Goal: Transaction & Acquisition: Download file/media

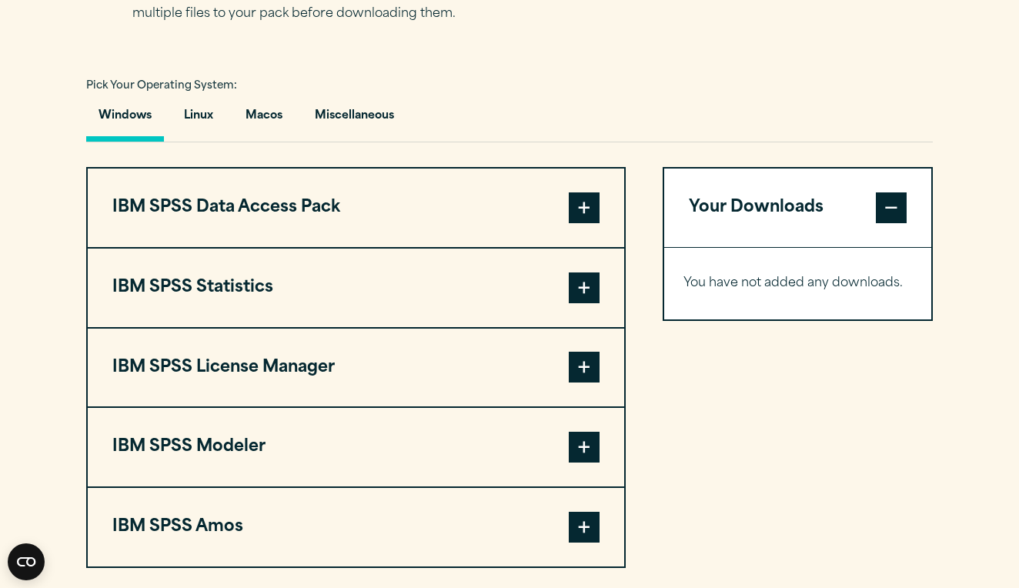
scroll to position [1075, 0]
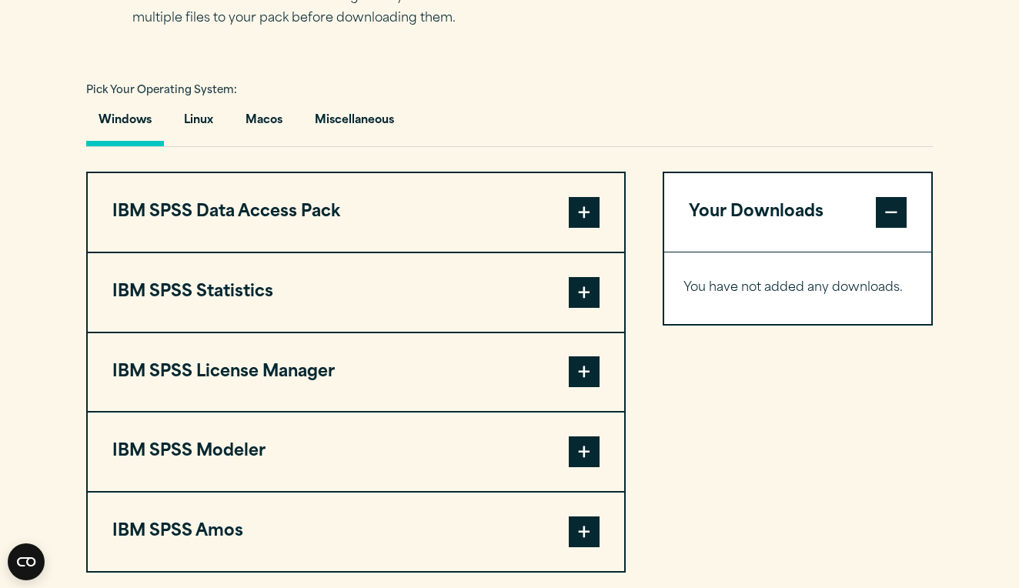
click at [582, 294] on span at bounding box center [584, 292] width 31 height 31
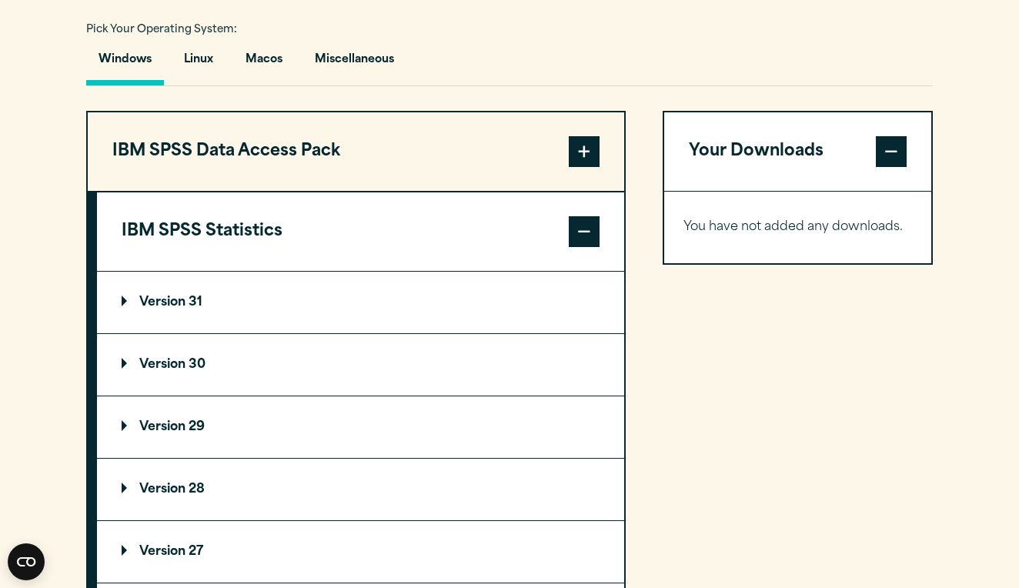
scroll to position [1149, 0]
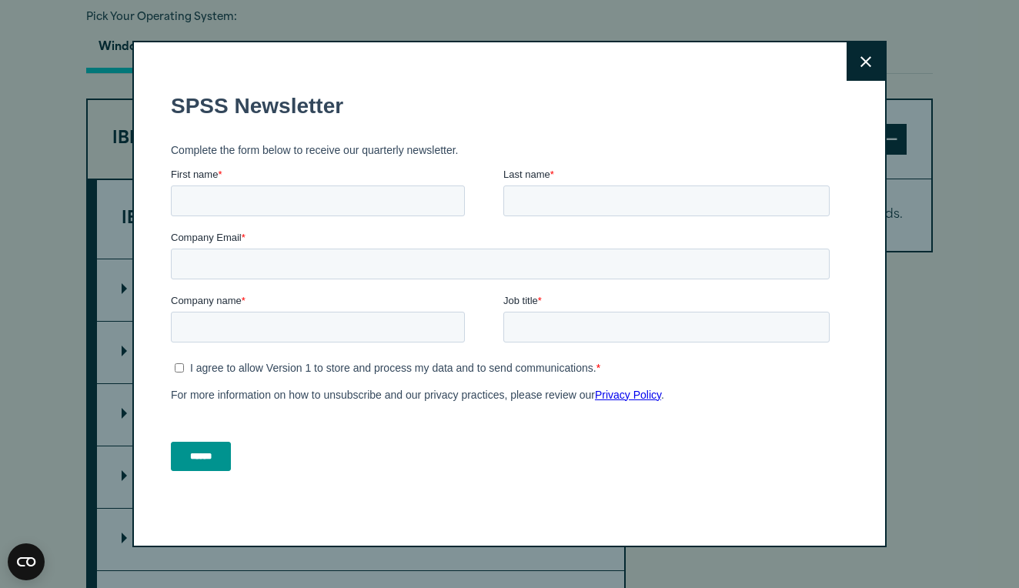
click at [853, 54] on button "Close" at bounding box center [866, 61] width 38 height 38
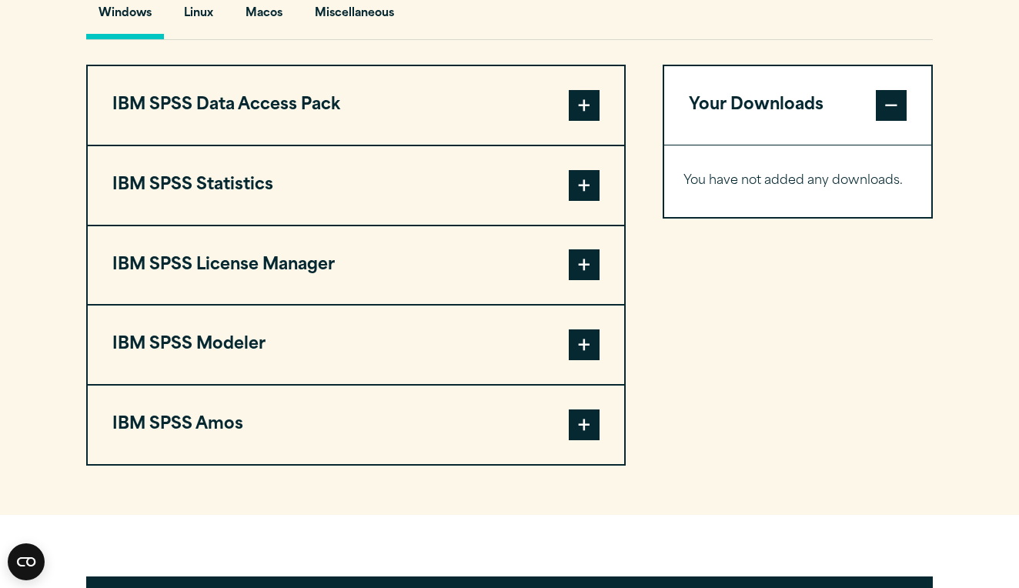
scroll to position [1173, 0]
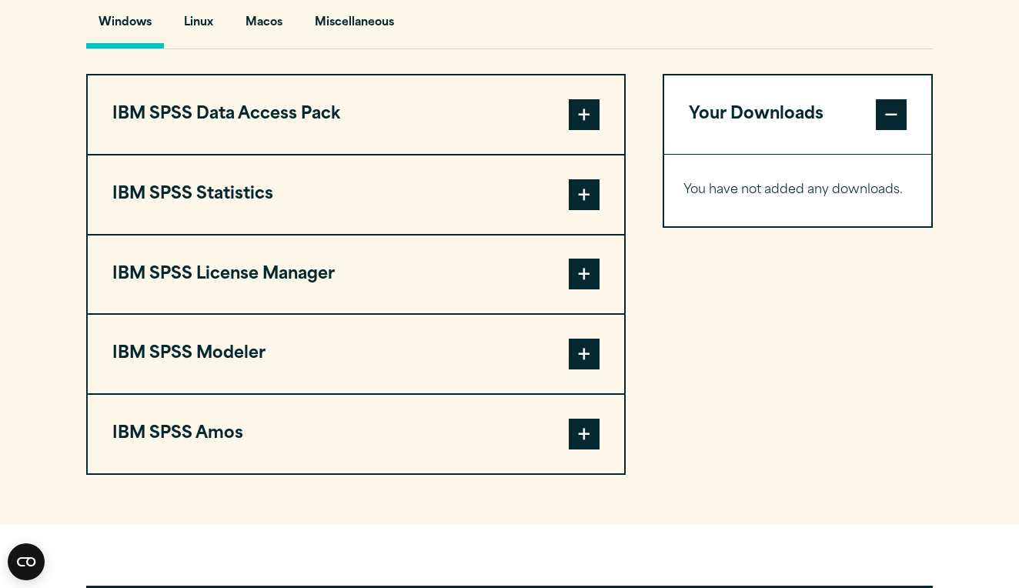
click at [587, 199] on span at bounding box center [584, 194] width 31 height 31
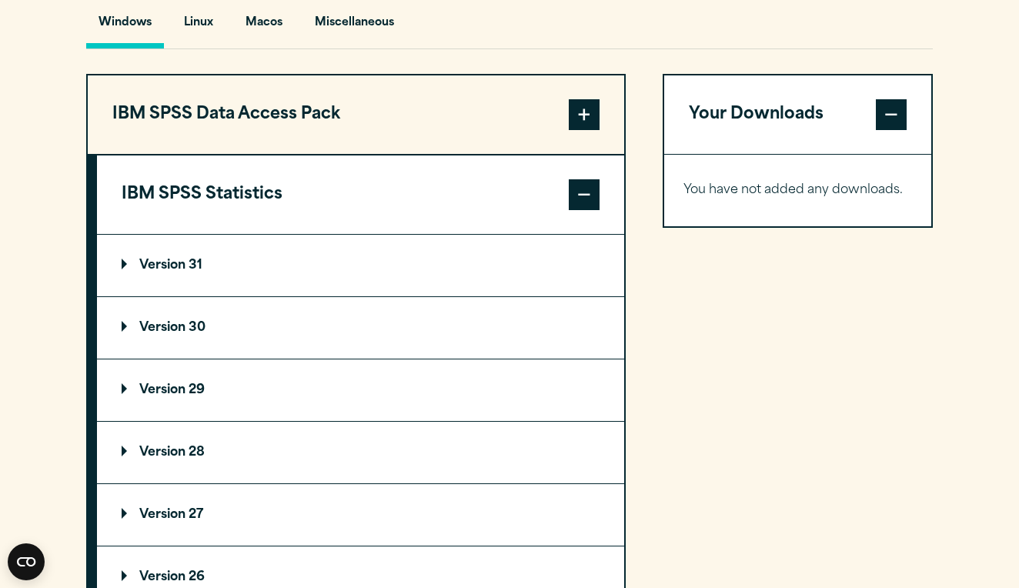
click at [528, 345] on summary "Version 30" at bounding box center [360, 328] width 527 height 62
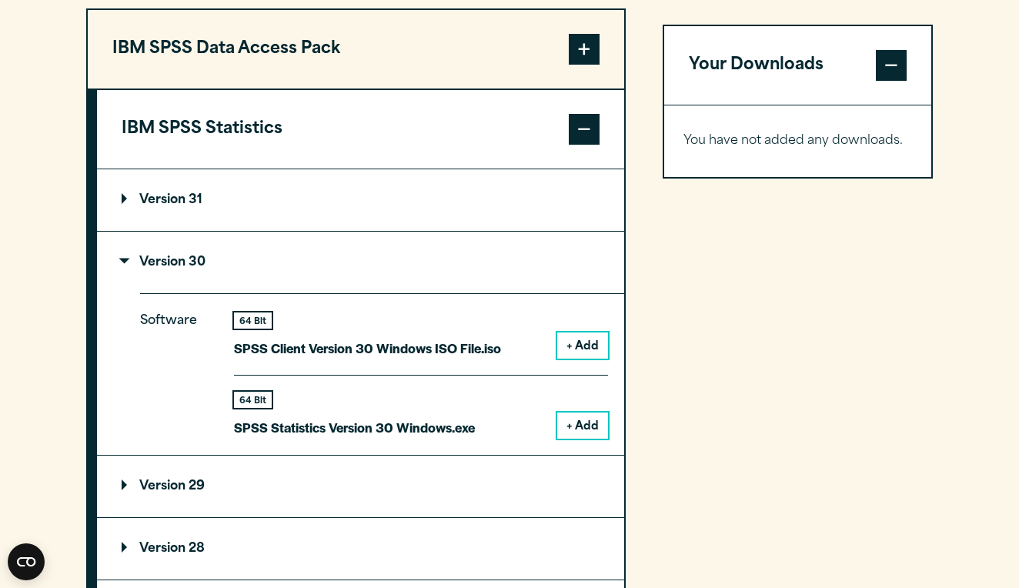
scroll to position [1246, 0]
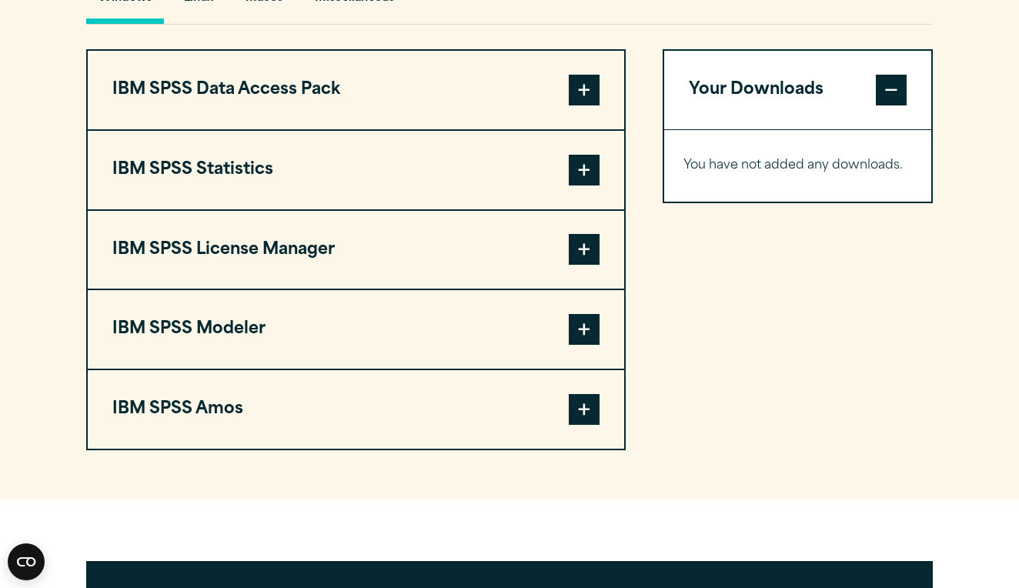
scroll to position [1203, 0]
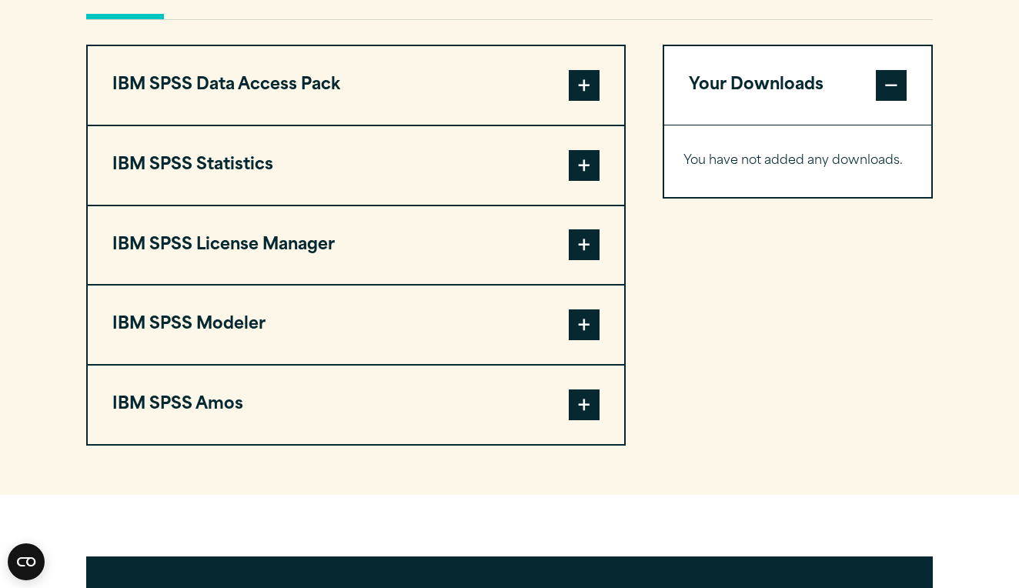
click at [574, 166] on span at bounding box center [584, 165] width 31 height 31
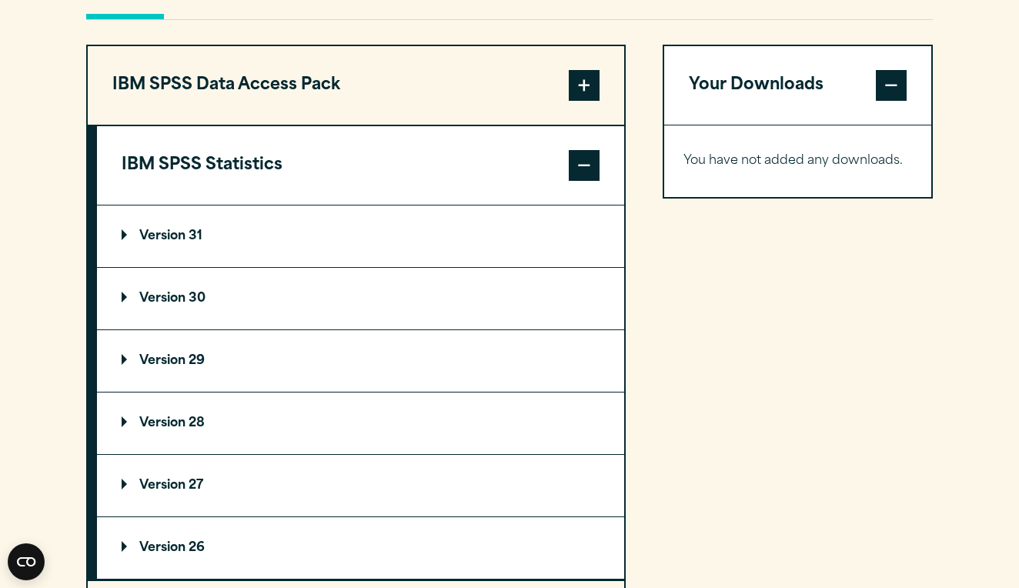
click at [528, 308] on summary "Version 30" at bounding box center [360, 299] width 527 height 62
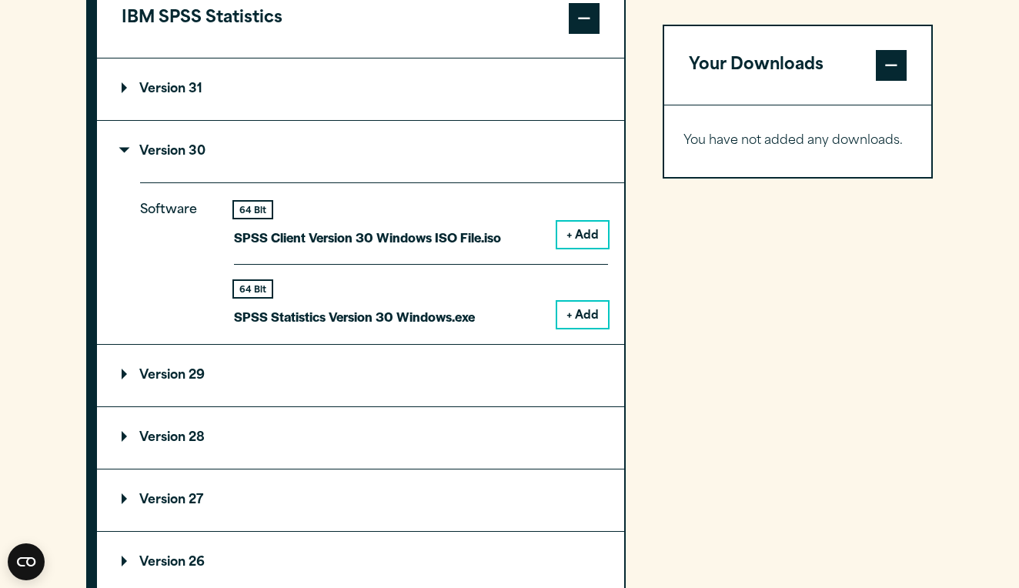
scroll to position [1351, 0]
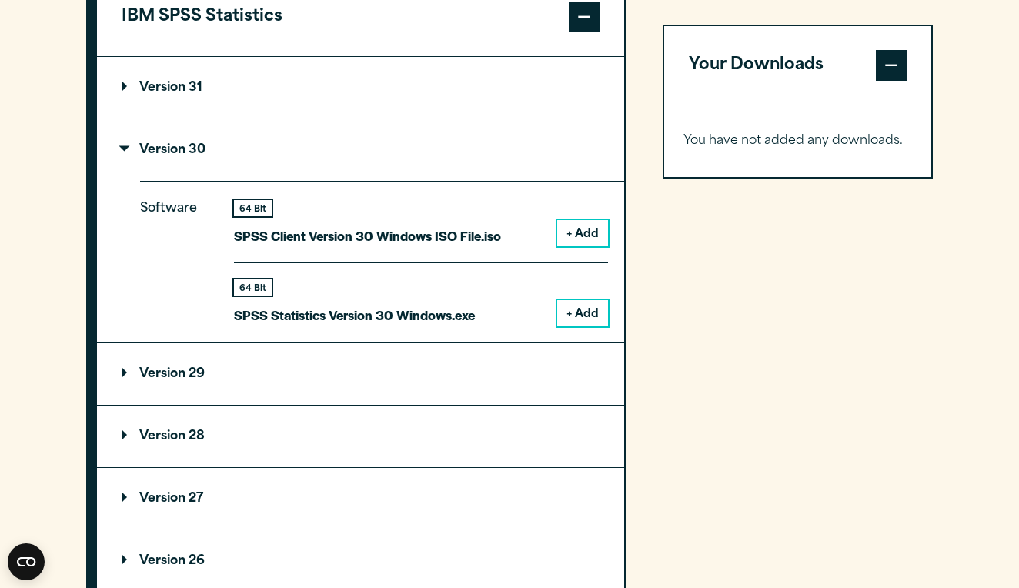
click at [499, 92] on summary "Version 31" at bounding box center [360, 88] width 527 height 62
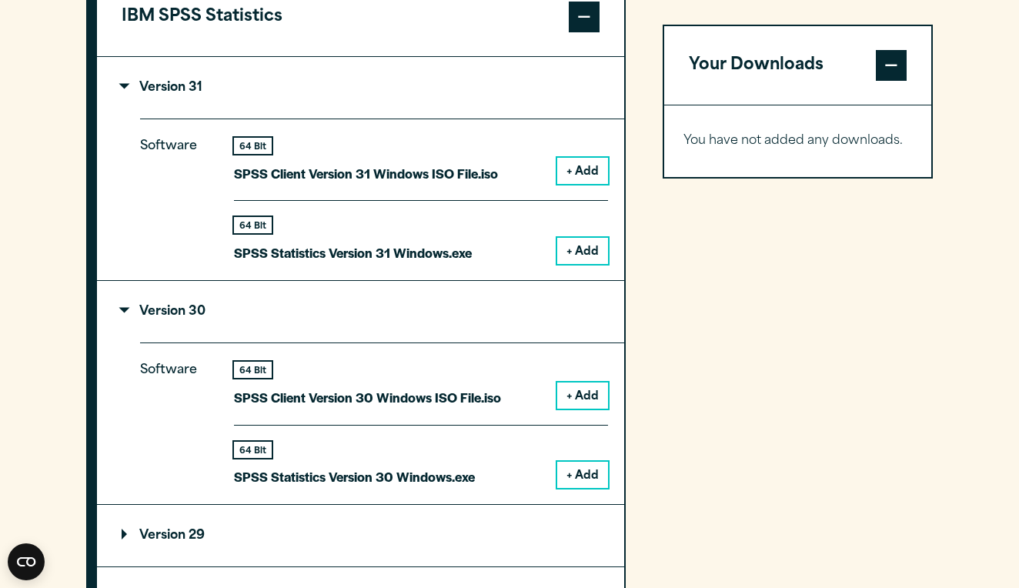
click at [163, 86] on p "Version 31" at bounding box center [162, 88] width 81 height 12
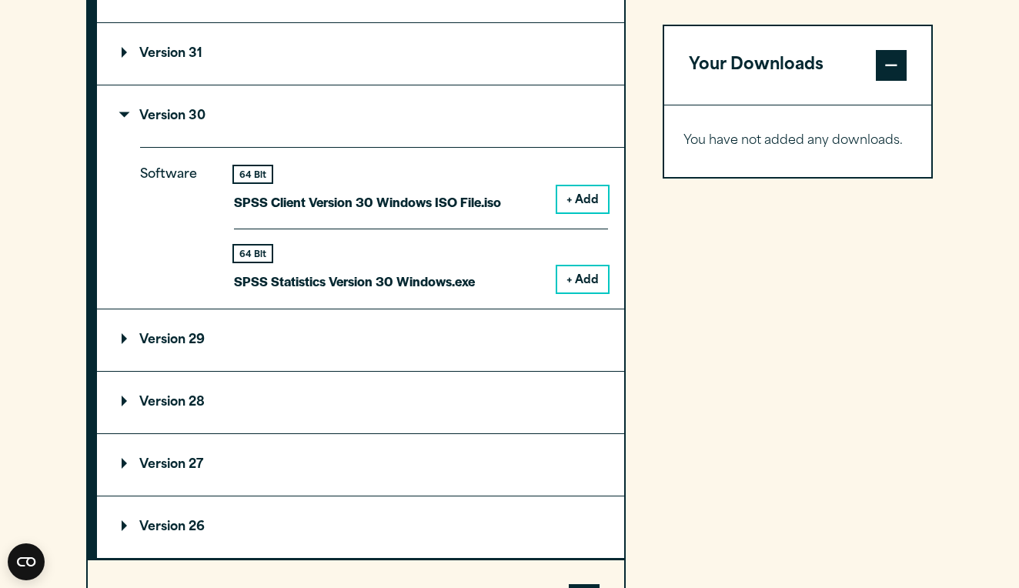
scroll to position [1391, 0]
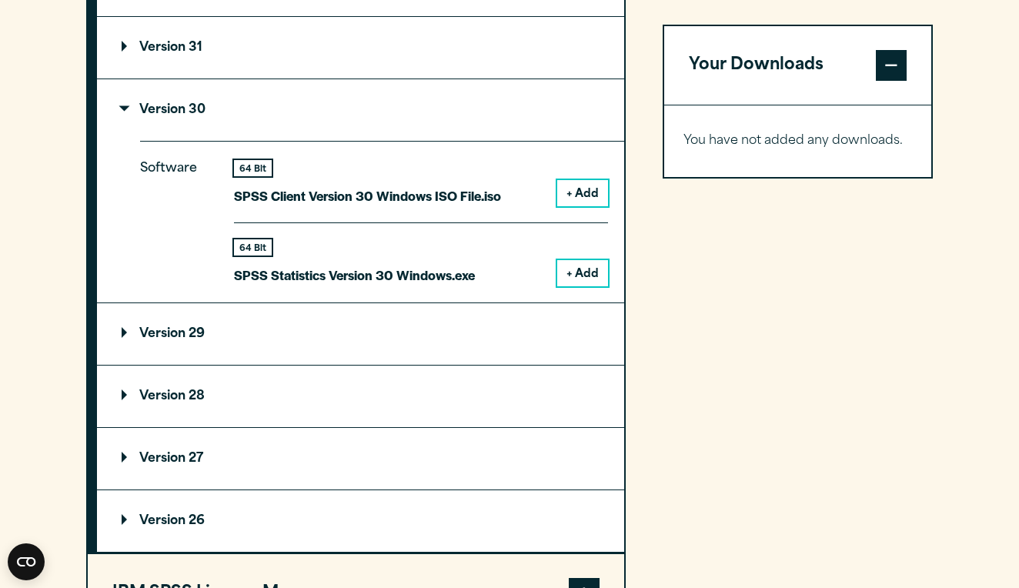
click at [583, 184] on button "+ Add" at bounding box center [582, 193] width 51 height 26
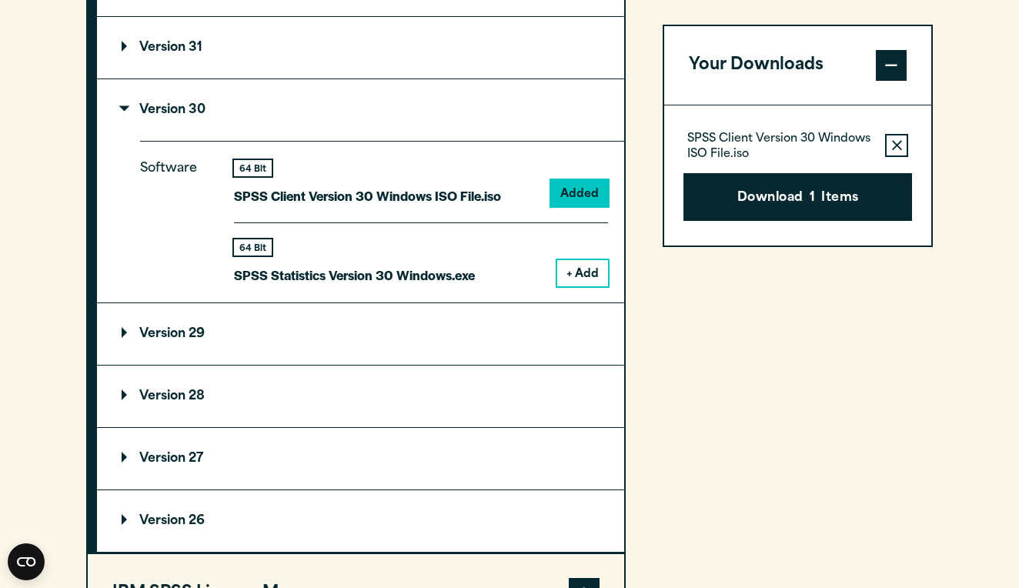
click at [577, 272] on button "+ Add" at bounding box center [582, 273] width 51 height 26
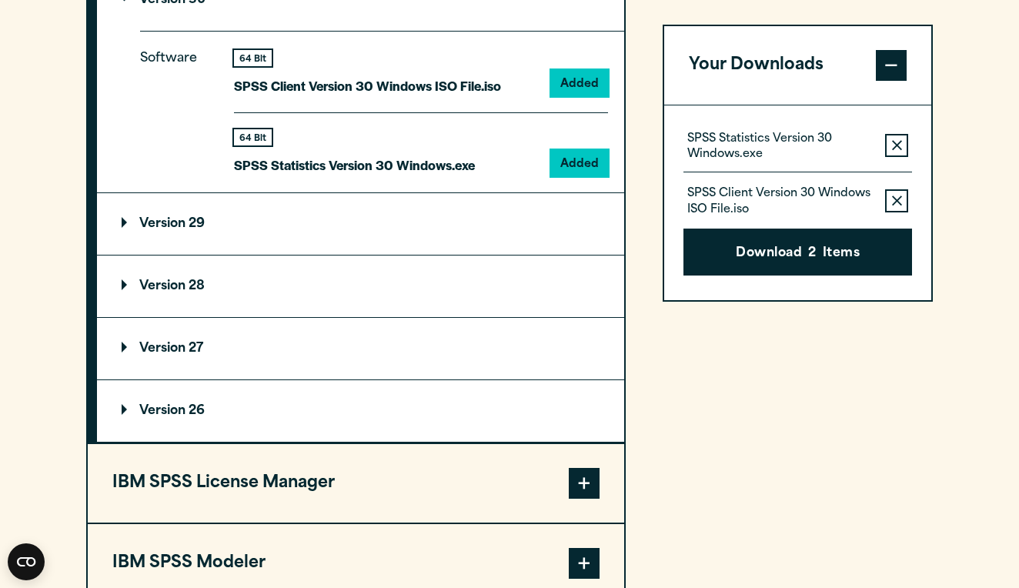
scroll to position [1510, 0]
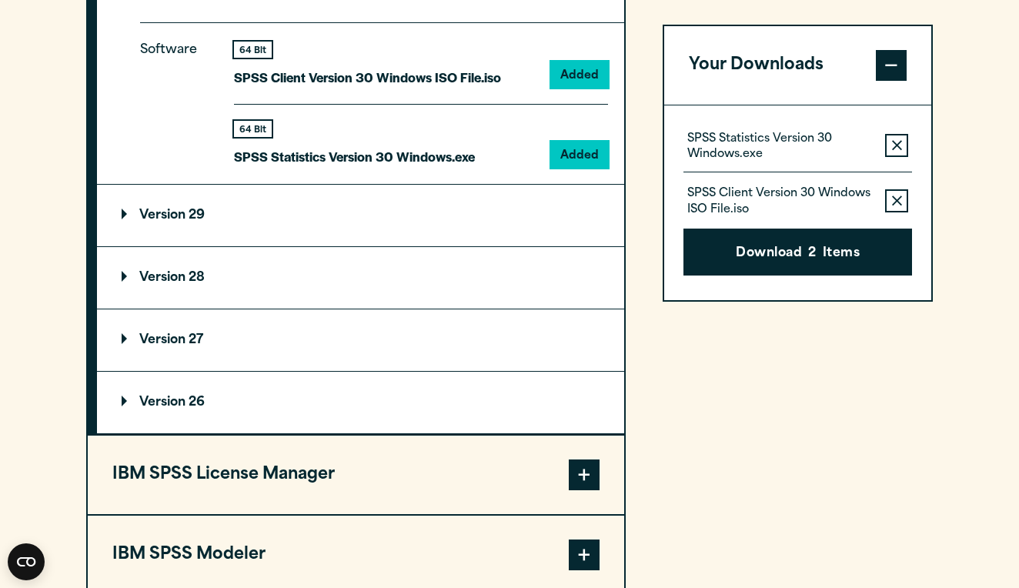
click at [494, 219] on summary "Version 29" at bounding box center [360, 216] width 527 height 62
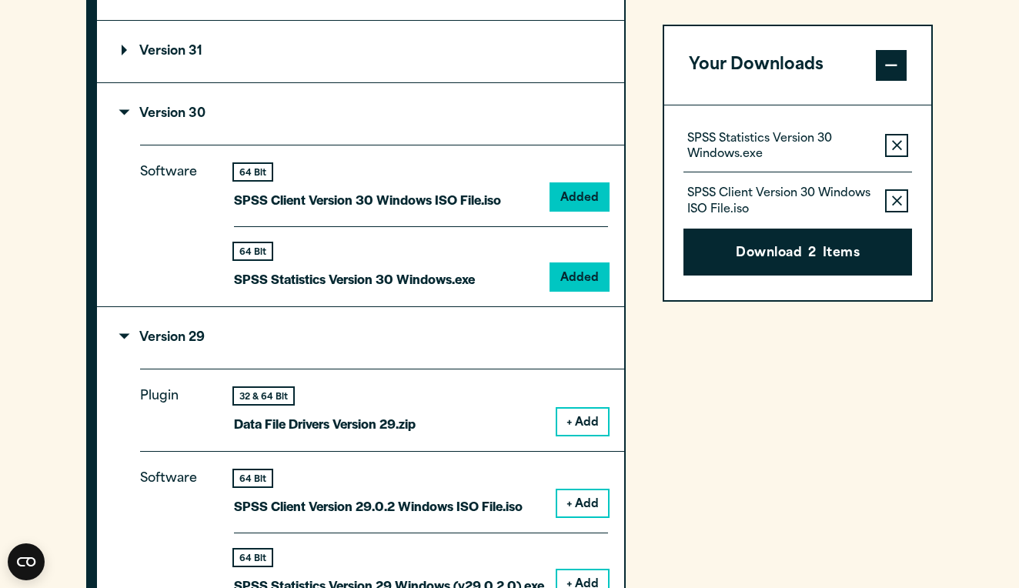
scroll to position [1387, 0]
click at [172, 335] on p "Version 29" at bounding box center [163, 338] width 83 height 12
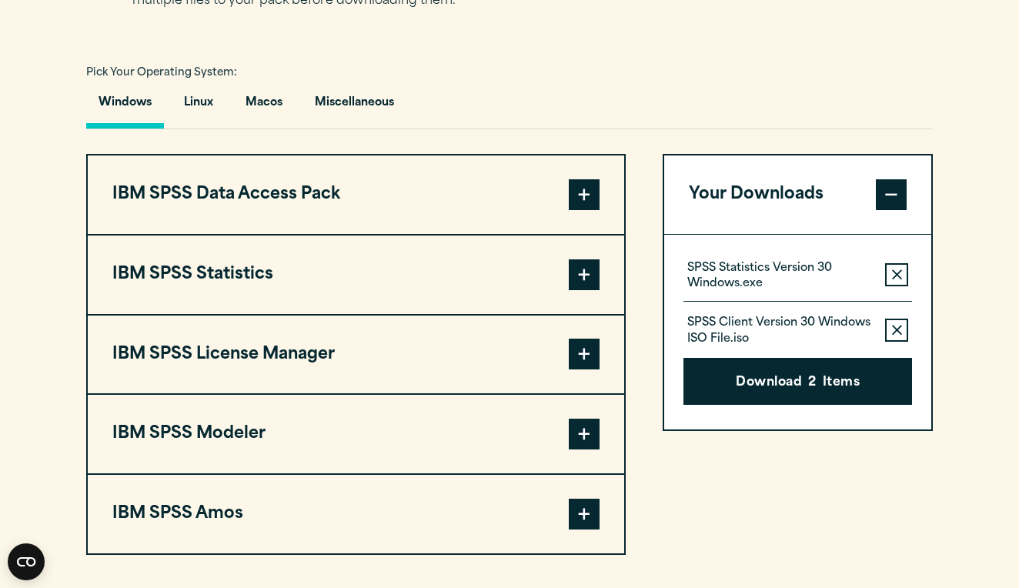
scroll to position [1116, 0]
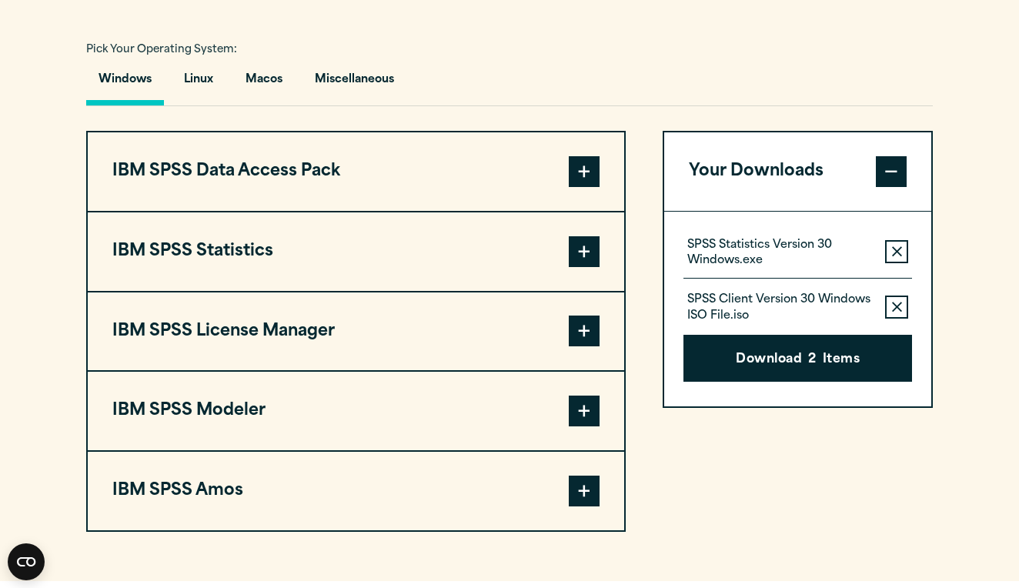
click at [591, 340] on span at bounding box center [584, 331] width 31 height 31
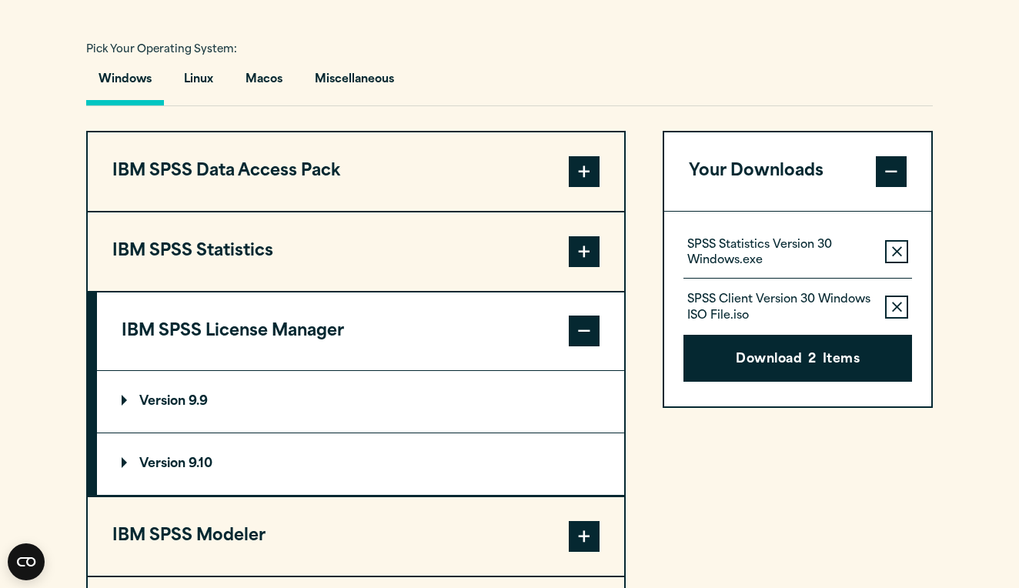
click at [597, 257] on span at bounding box center [584, 251] width 31 height 31
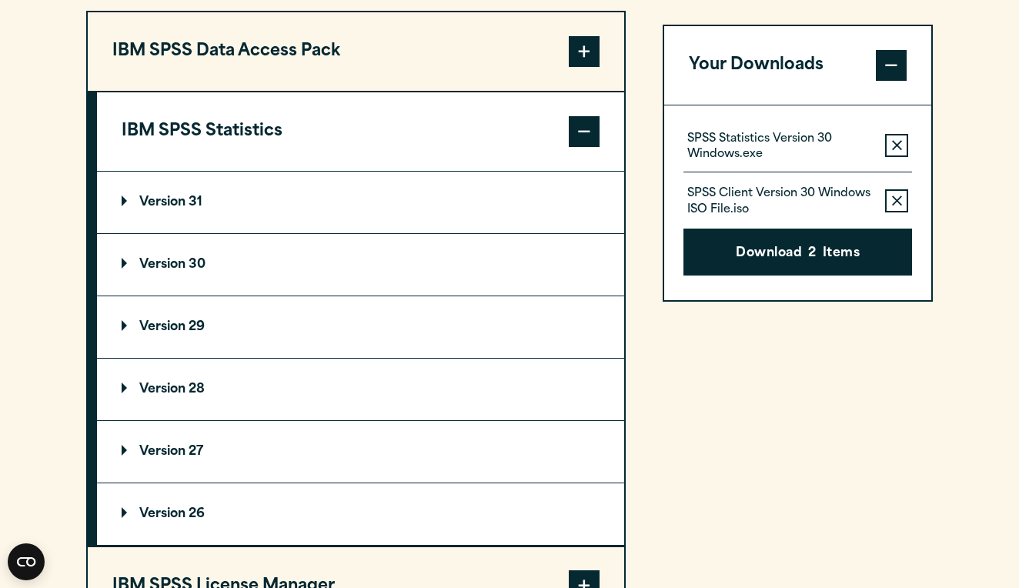
scroll to position [1239, 0]
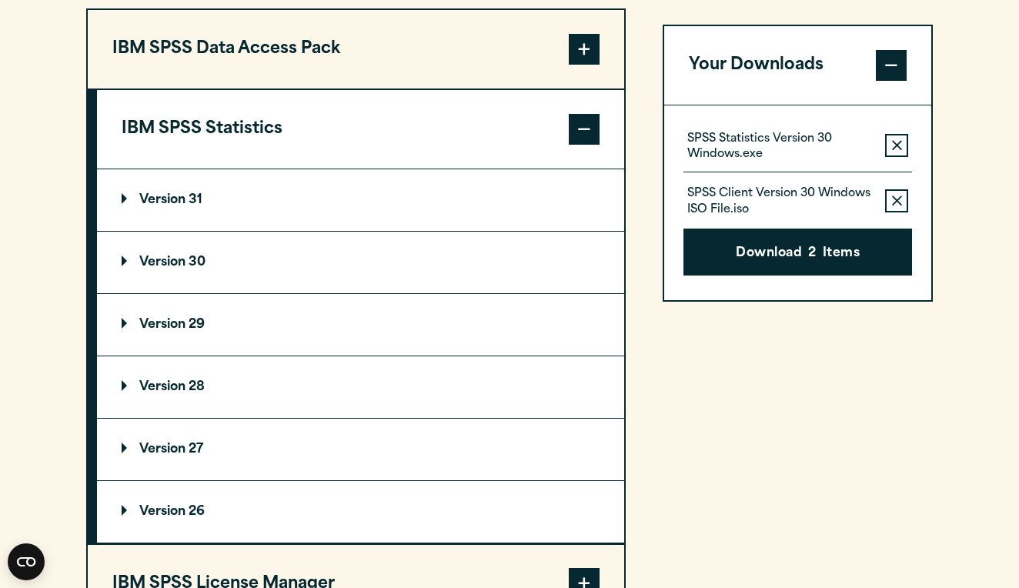
click at [424, 226] on summary "Version 31" at bounding box center [360, 200] width 527 height 62
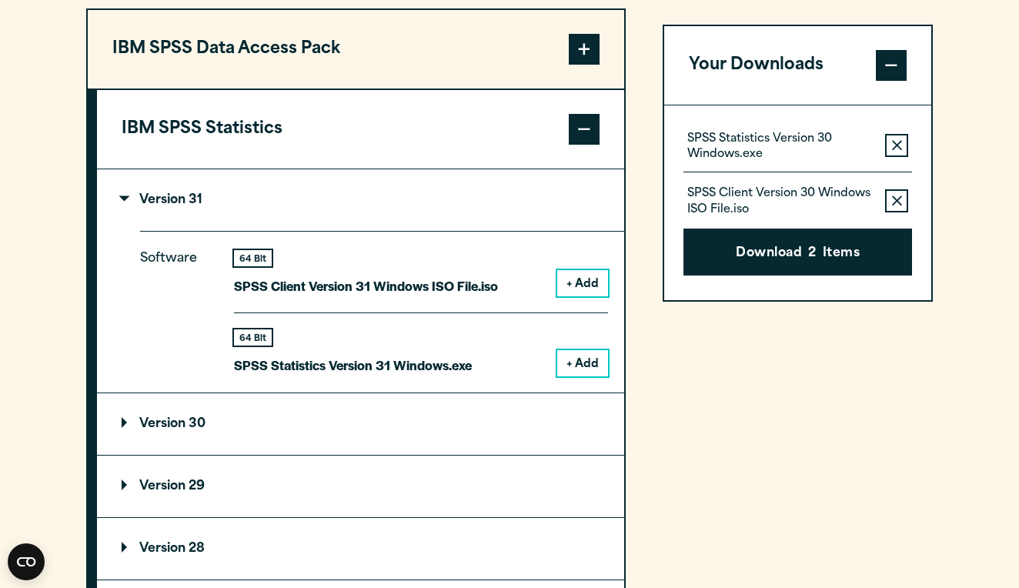
click at [410, 433] on summary "Version 30" at bounding box center [360, 424] width 527 height 62
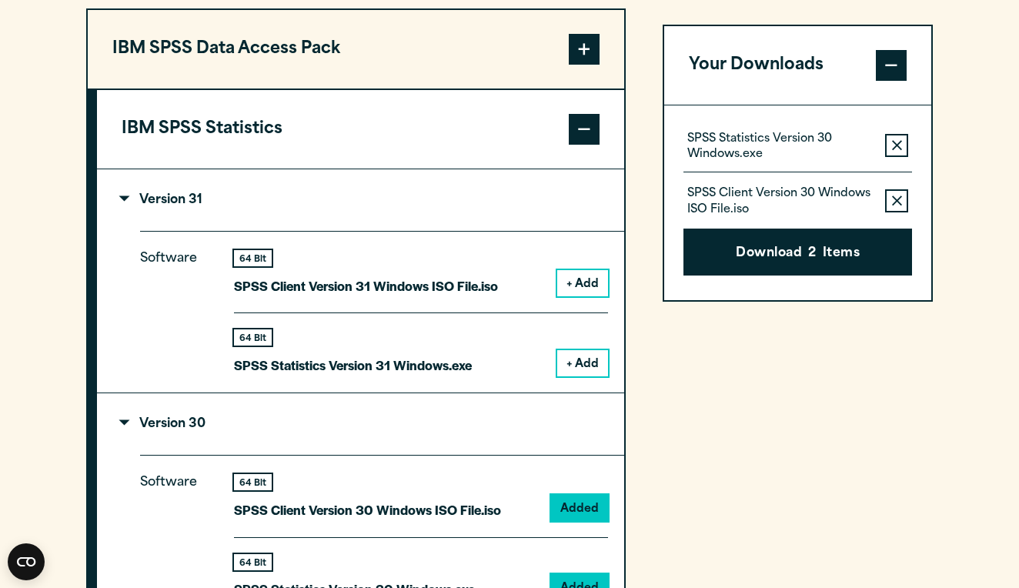
click at [124, 198] on p "Version 31" at bounding box center [162, 200] width 81 height 12
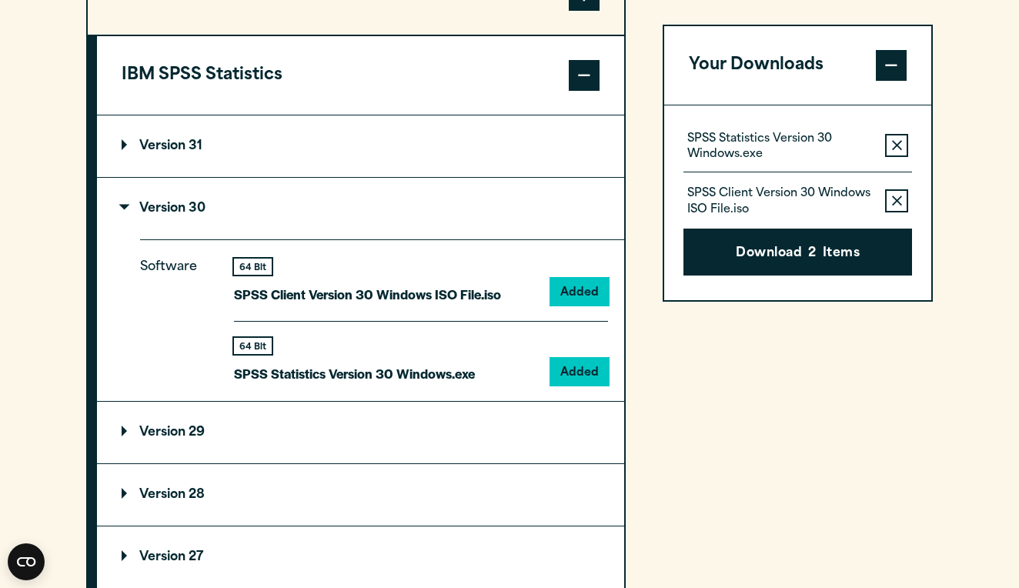
scroll to position [1293, 0]
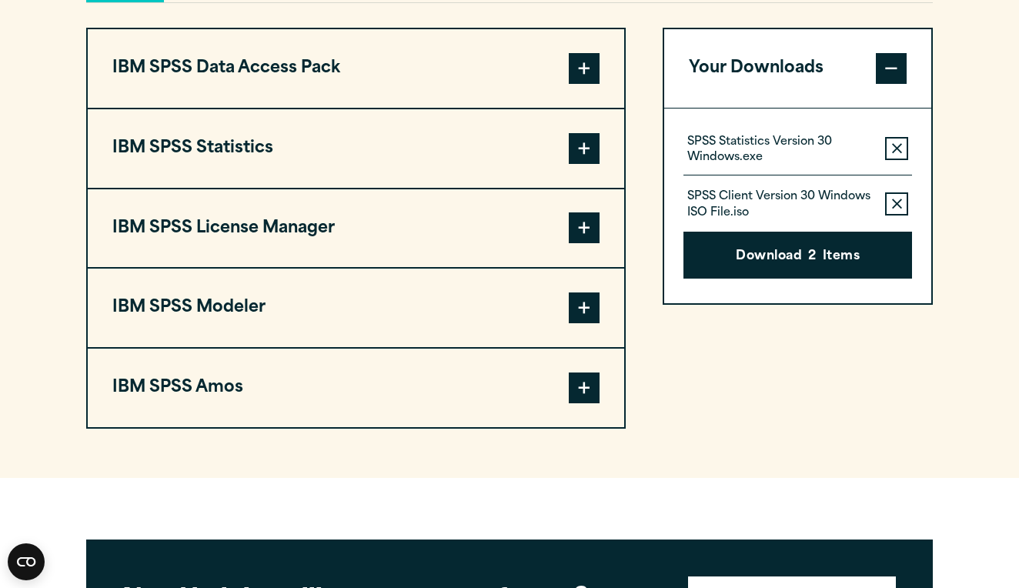
scroll to position [1221, 0]
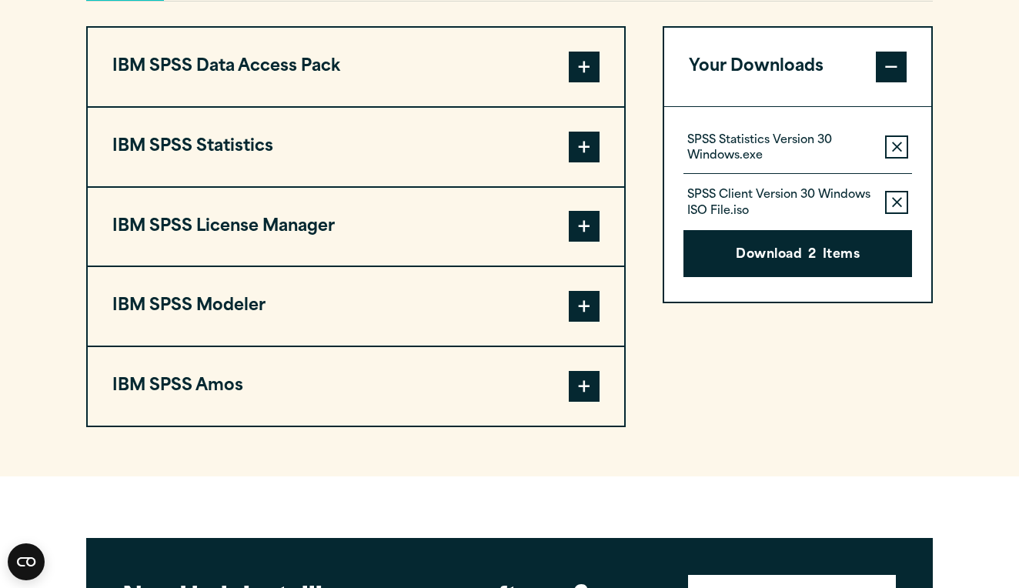
click at [577, 155] on span at bounding box center [584, 147] width 31 height 31
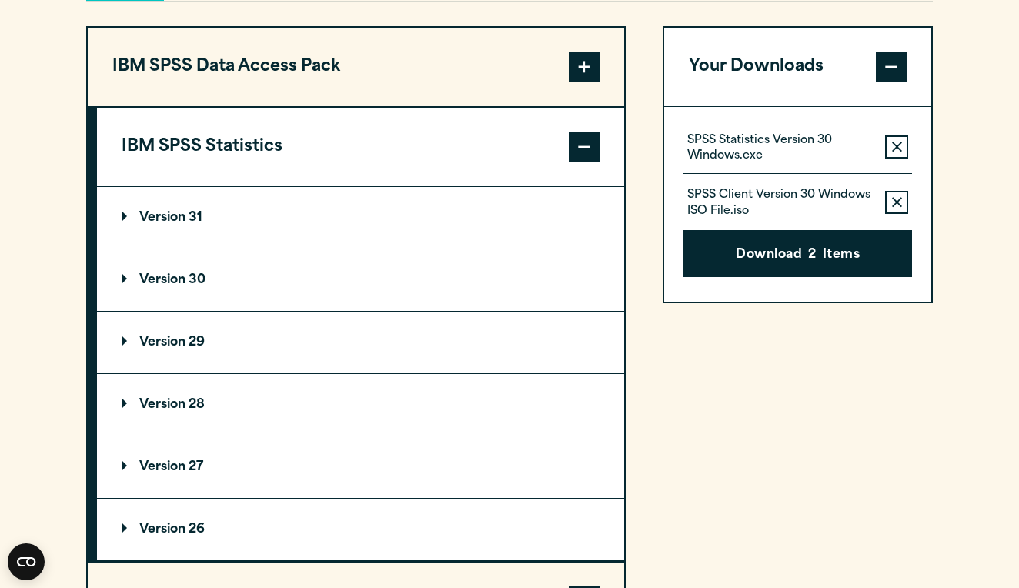
click at [460, 276] on summary "Version 30" at bounding box center [360, 280] width 527 height 62
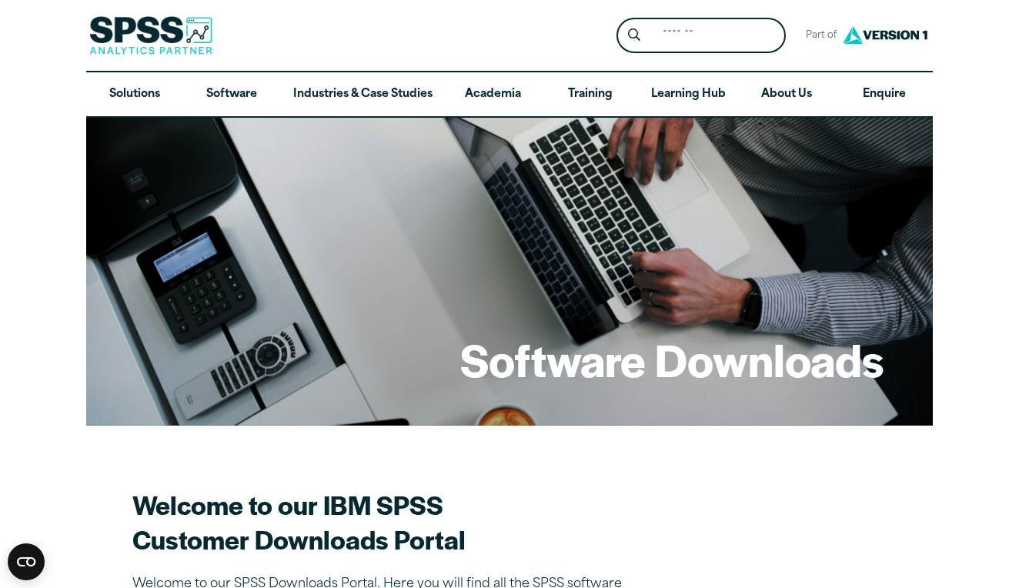
scroll to position [0, 0]
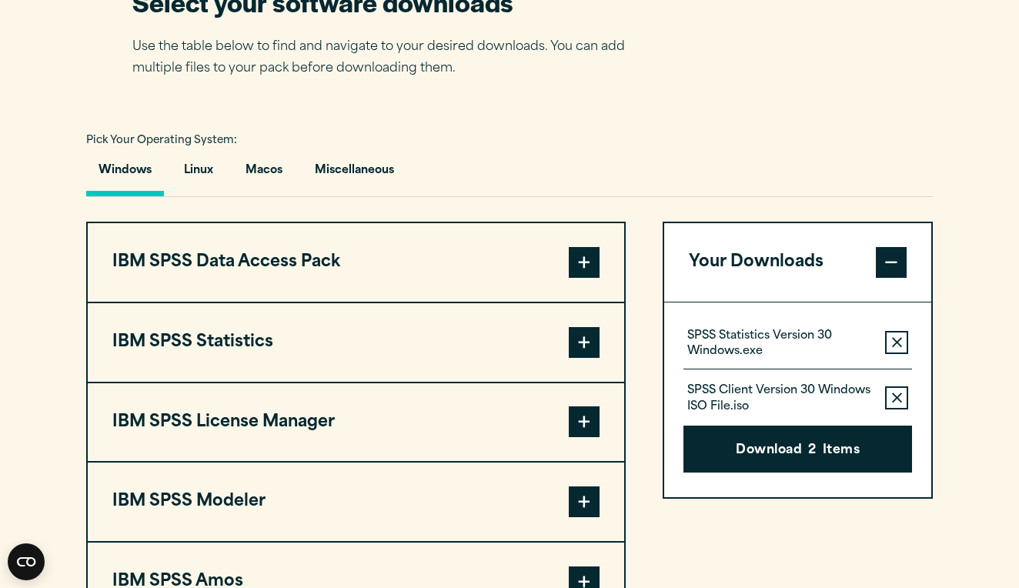
scroll to position [1027, 0]
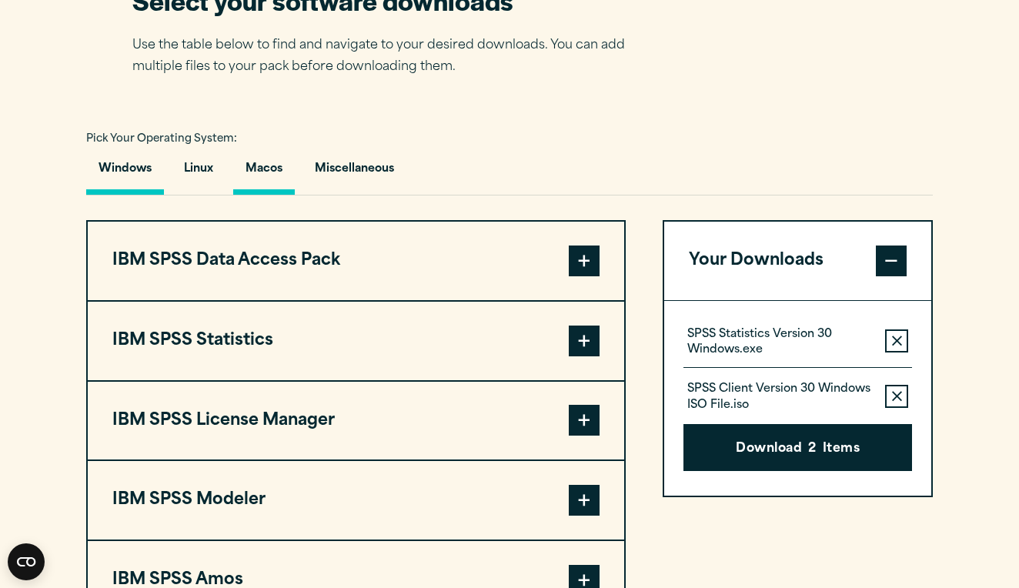
click at [268, 166] on button "Macos" at bounding box center [264, 173] width 62 height 44
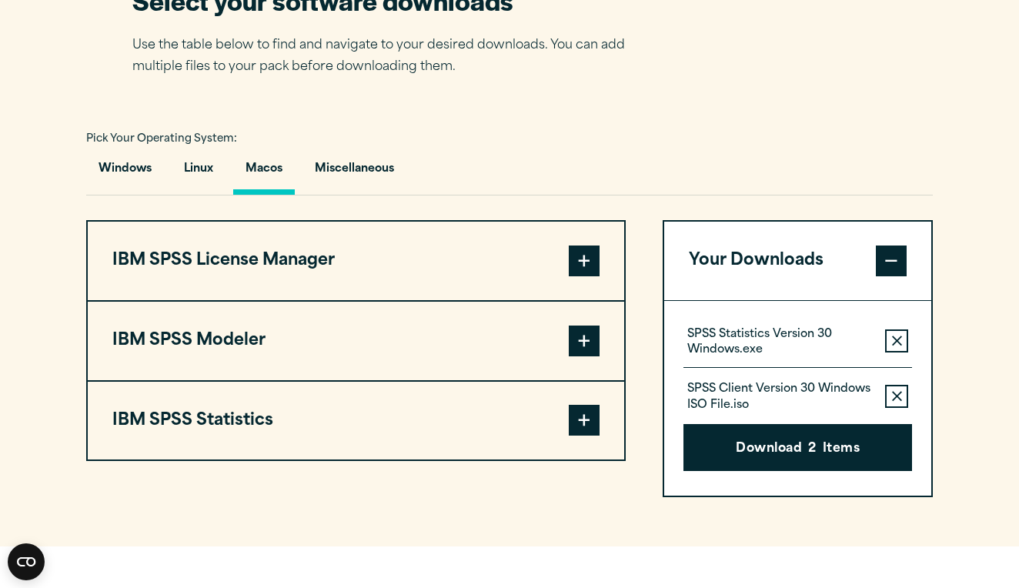
click at [576, 426] on span at bounding box center [584, 420] width 31 height 31
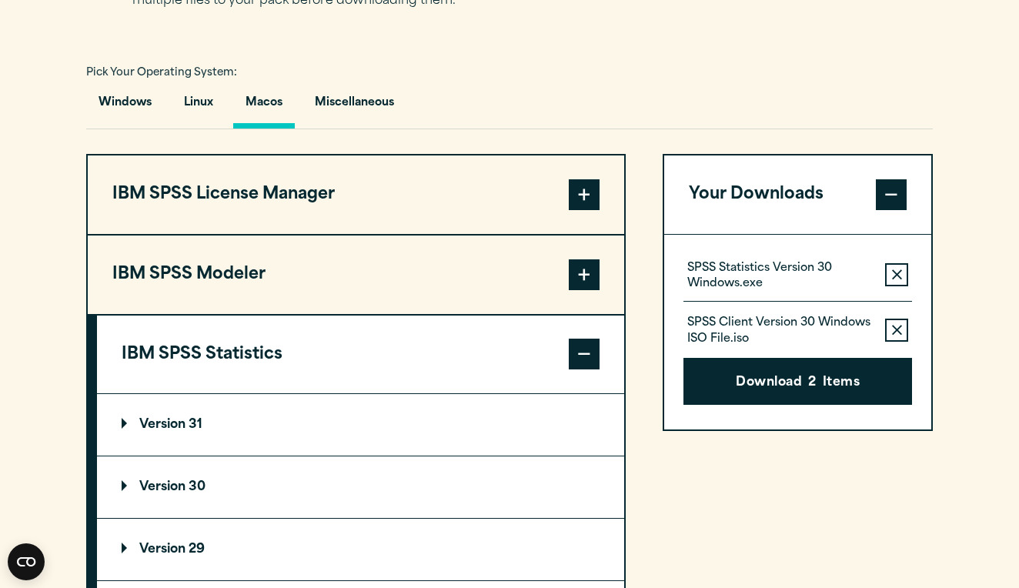
scroll to position [1119, 0]
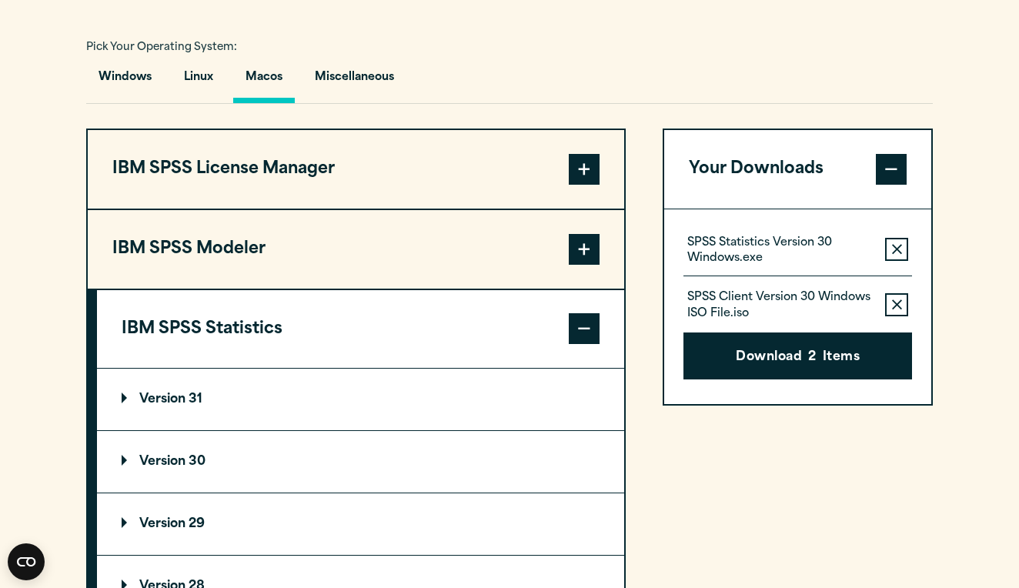
click at [305, 454] on summary "Version 30" at bounding box center [360, 462] width 527 height 62
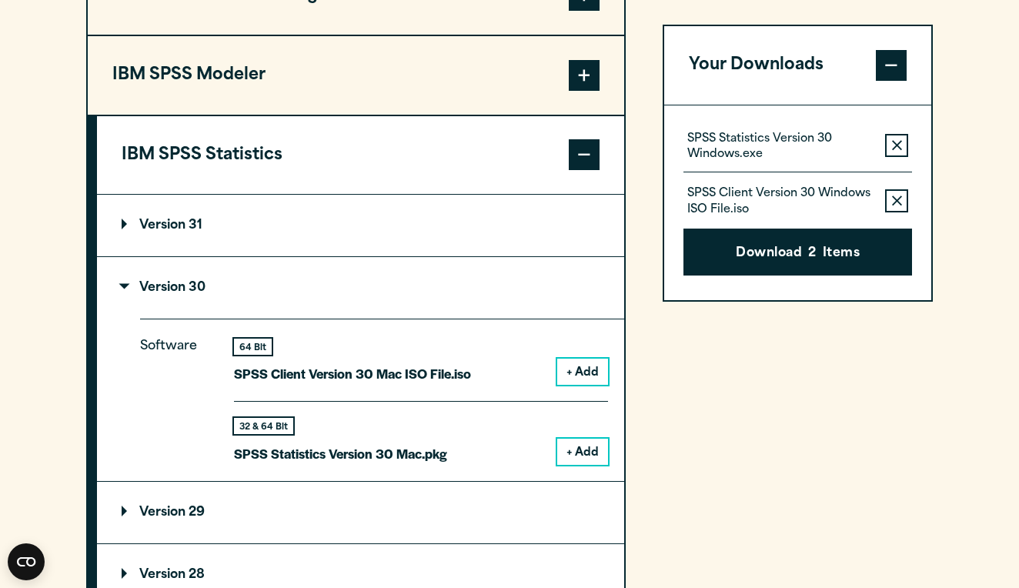
scroll to position [1310, 0]
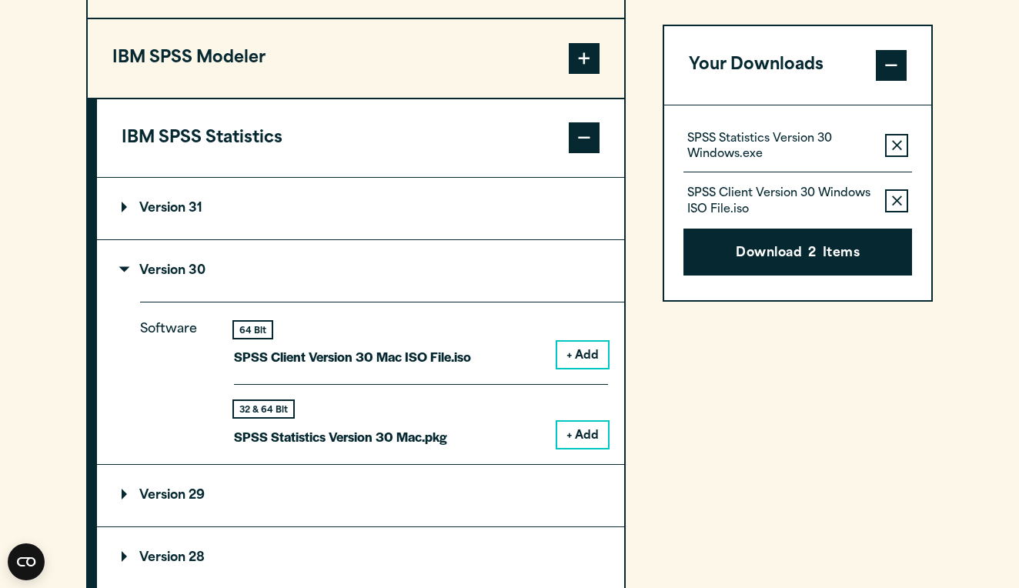
click at [577, 437] on button "+ Add" at bounding box center [582, 435] width 51 height 26
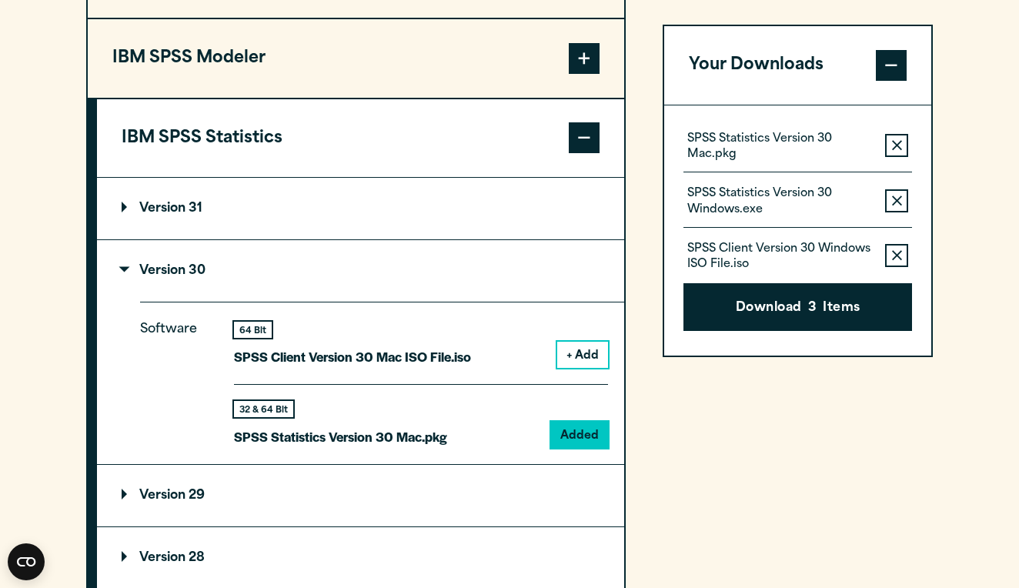
click at [901, 198] on icon "button" at bounding box center [897, 201] width 10 height 11
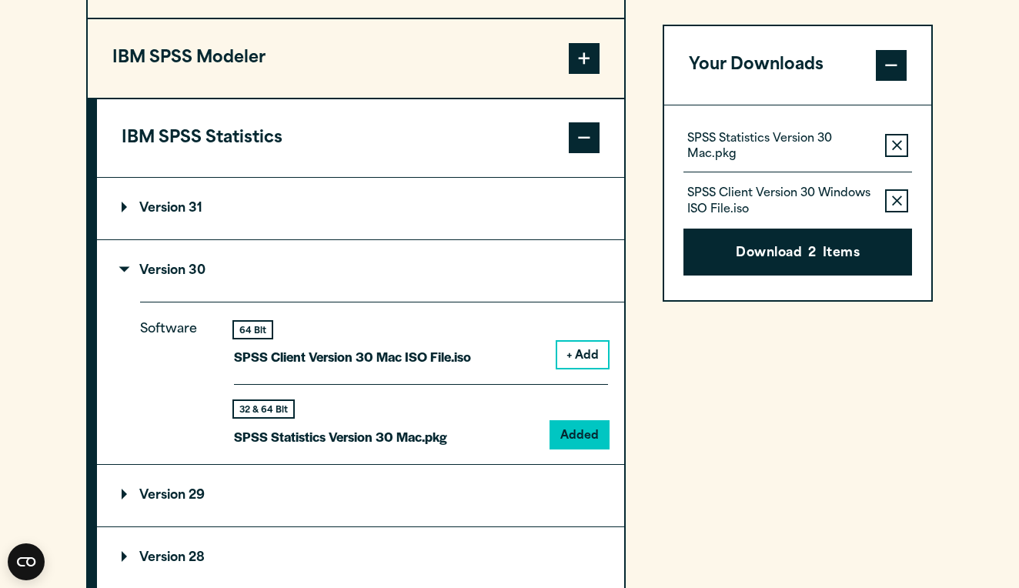
click at [900, 202] on icon "button" at bounding box center [897, 201] width 10 height 10
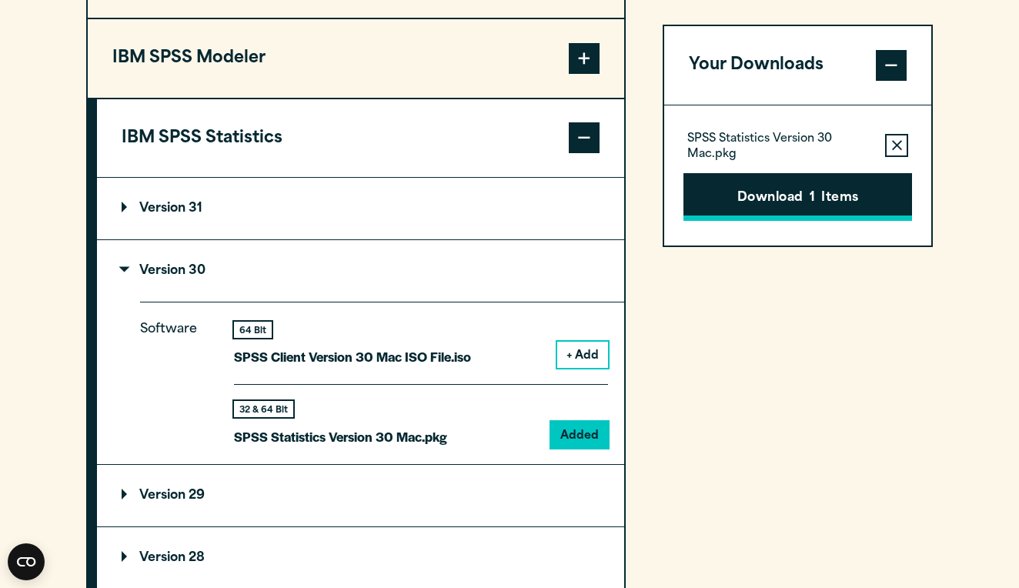
click at [820, 195] on button "Download 1 Items" at bounding box center [798, 197] width 229 height 48
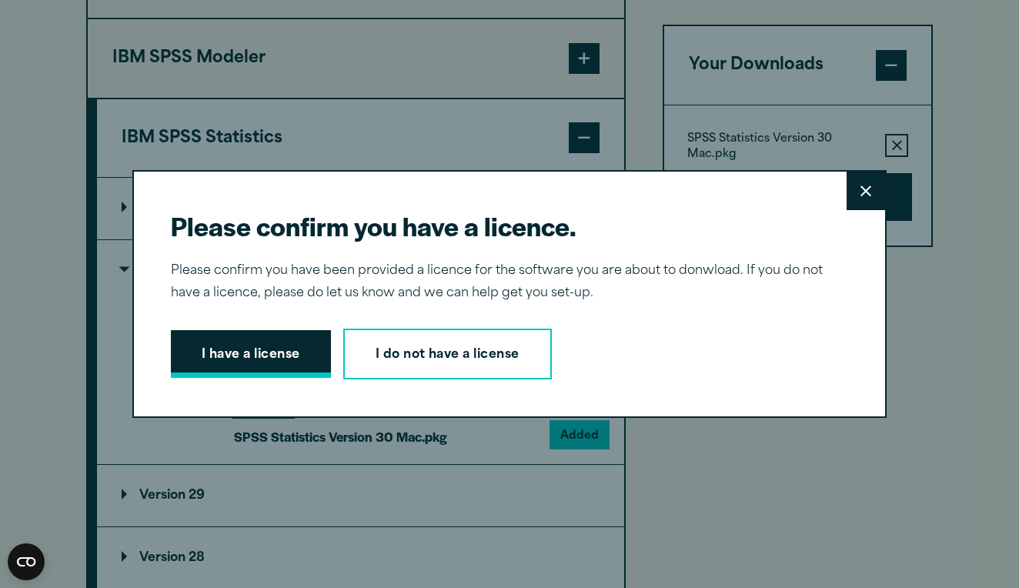
click at [286, 360] on button "I have a license" at bounding box center [251, 354] width 160 height 48
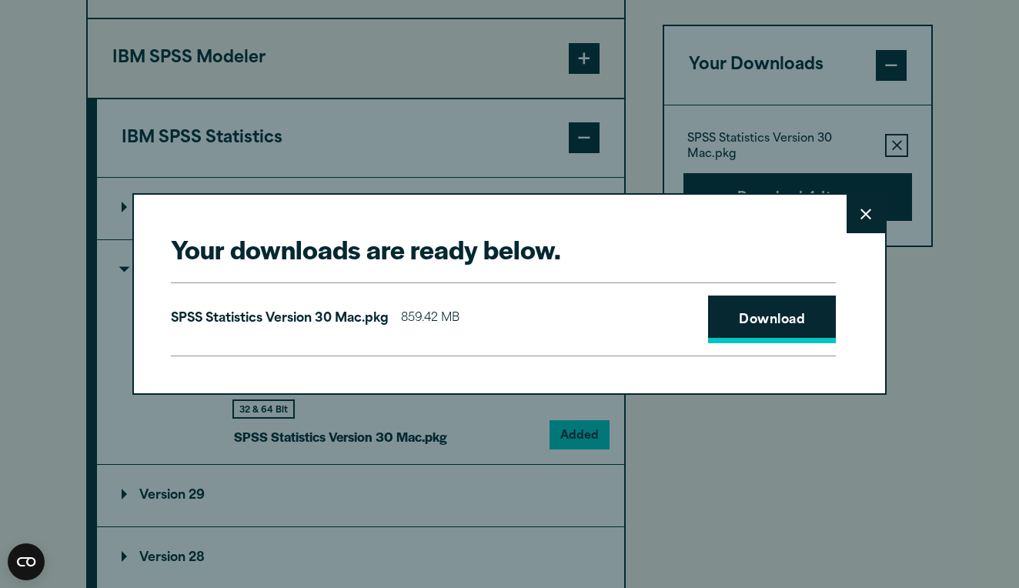
click at [739, 319] on link "Download" at bounding box center [772, 320] width 128 height 48
